Goal: Task Accomplishment & Management: Manage account settings

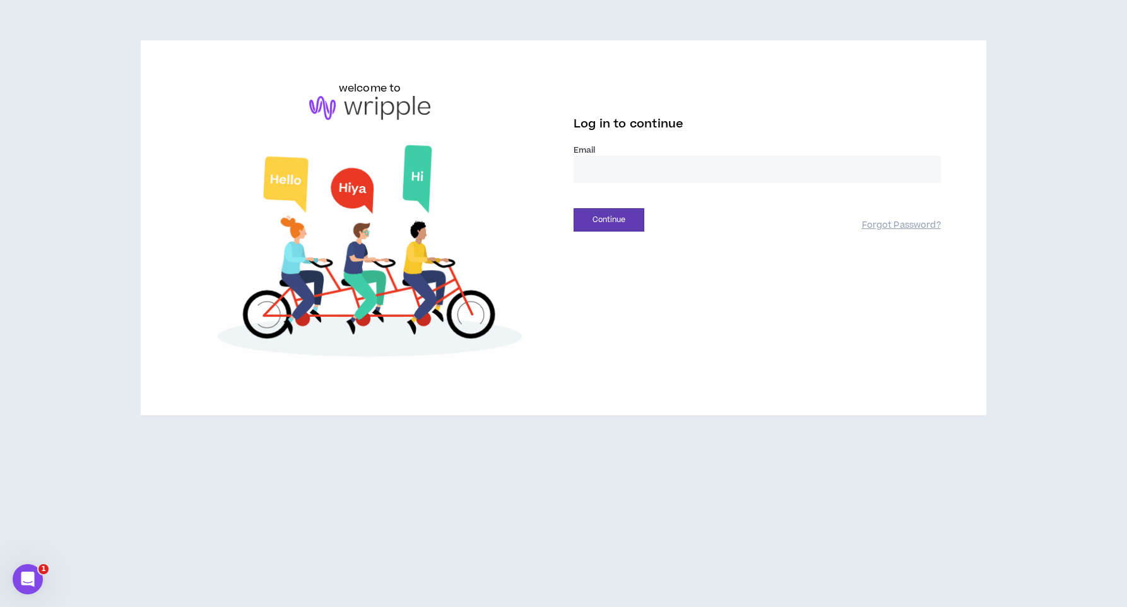
click at [627, 162] on input "email" at bounding box center [757, 169] width 367 height 27
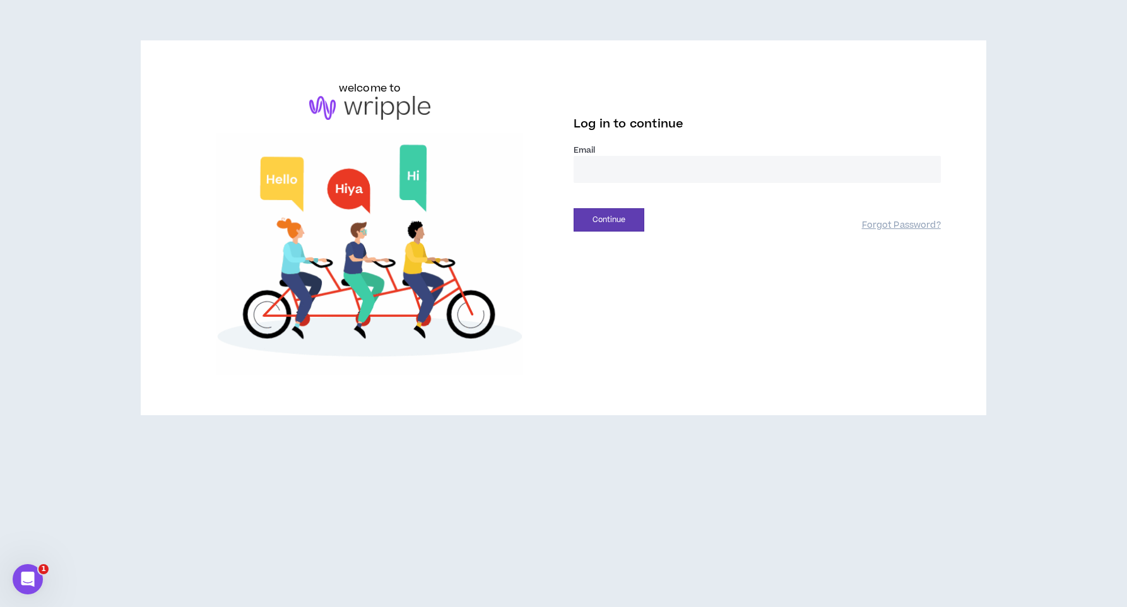
type input "**********"
click at [596, 220] on button "Continue" at bounding box center [609, 219] width 71 height 23
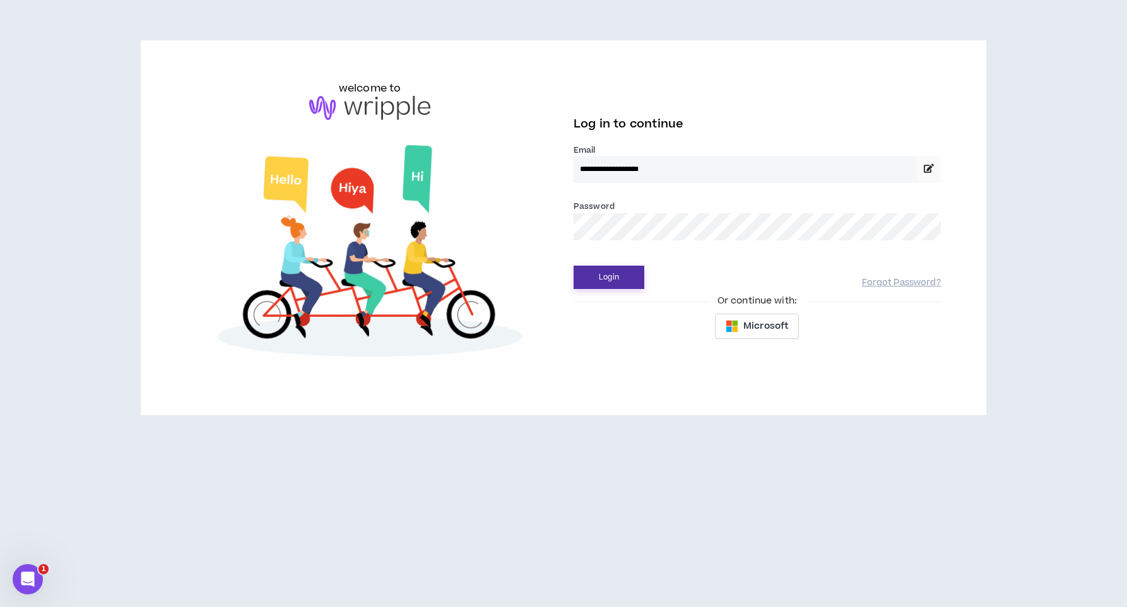
click at [609, 271] on button "Login" at bounding box center [609, 277] width 71 height 23
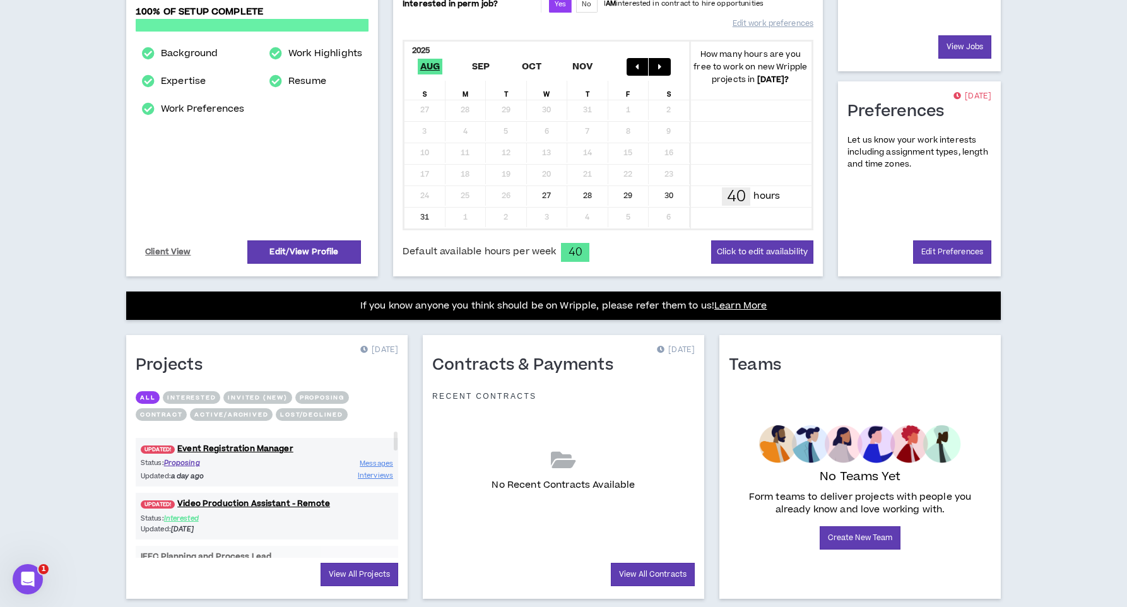
scroll to position [266, 0]
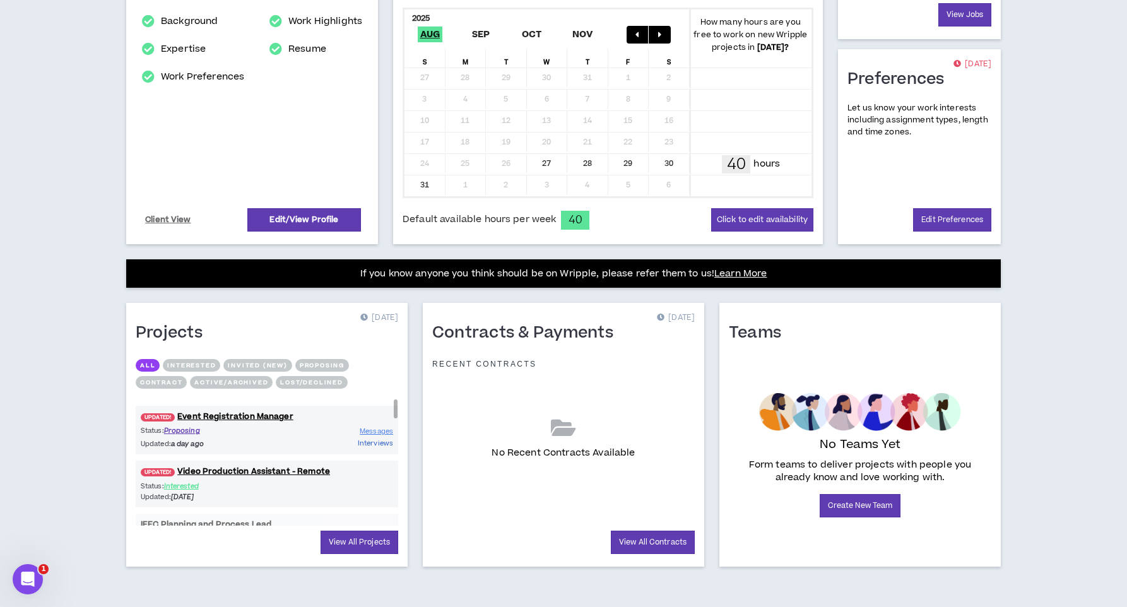
click at [377, 445] on span "Interviews" at bounding box center [375, 442] width 35 height 9
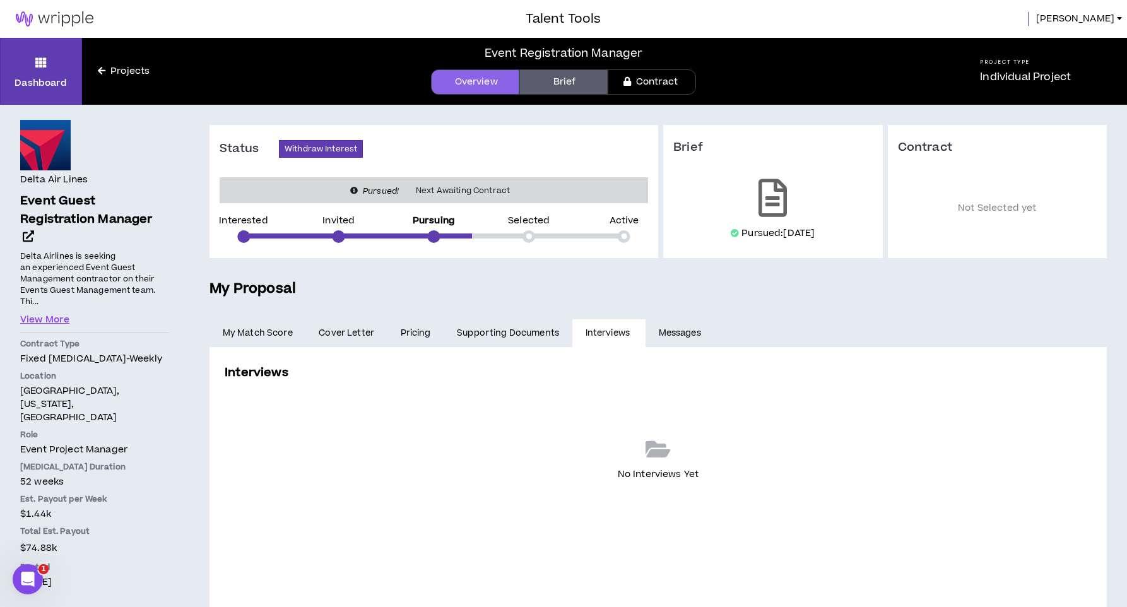
click at [102, 69] on icon at bounding box center [102, 70] width 8 height 9
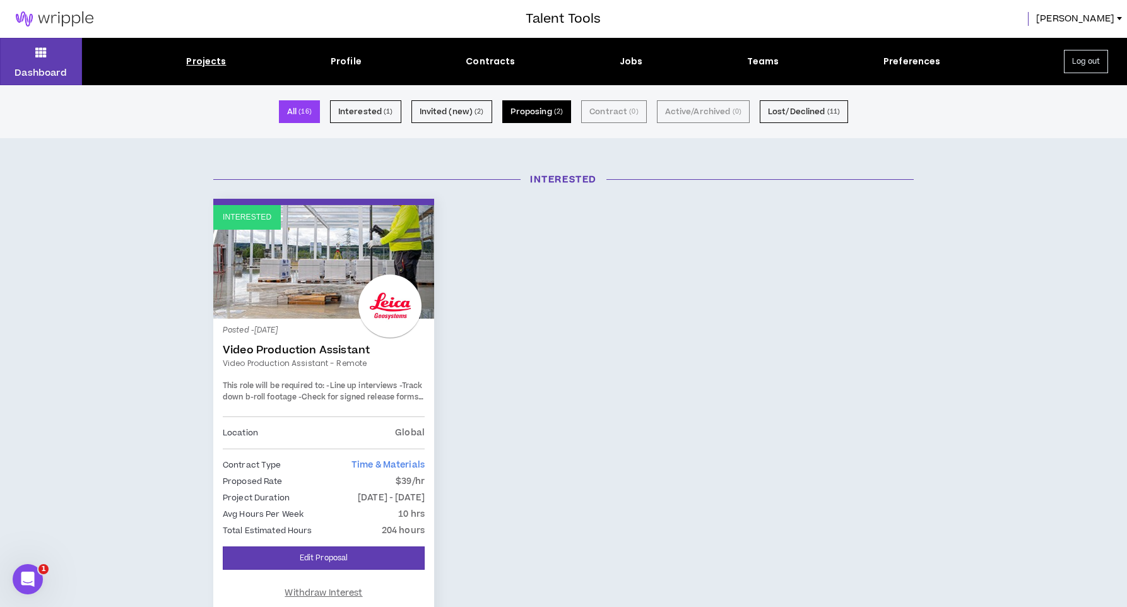
click at [526, 110] on button "Proposing ( 2 )" at bounding box center [536, 111] width 69 height 23
